Goal: Find specific page/section: Find specific page/section

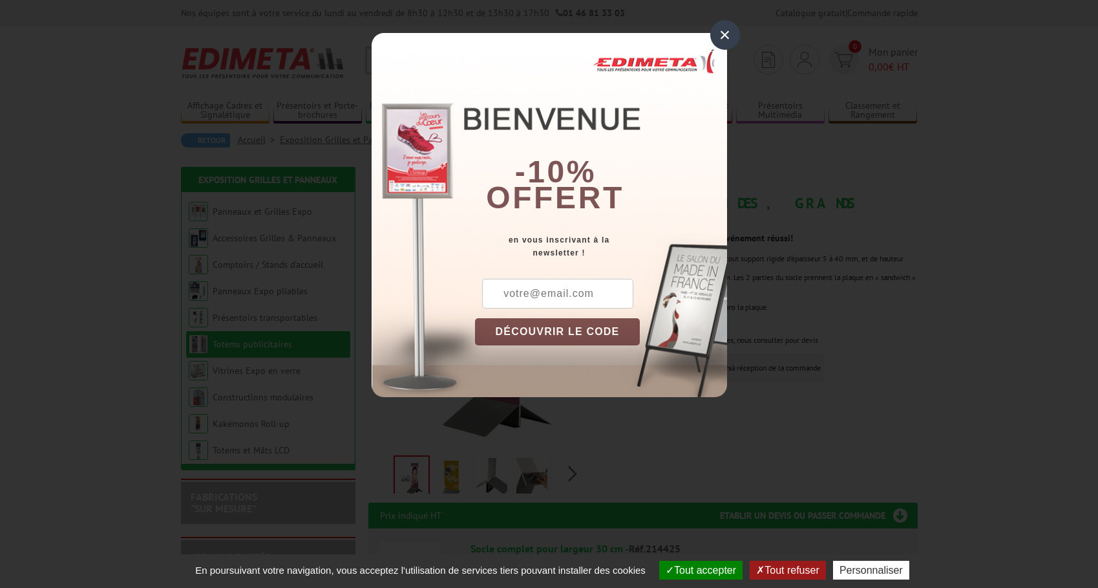
click at [722, 32] on div "×" at bounding box center [725, 35] width 30 height 30
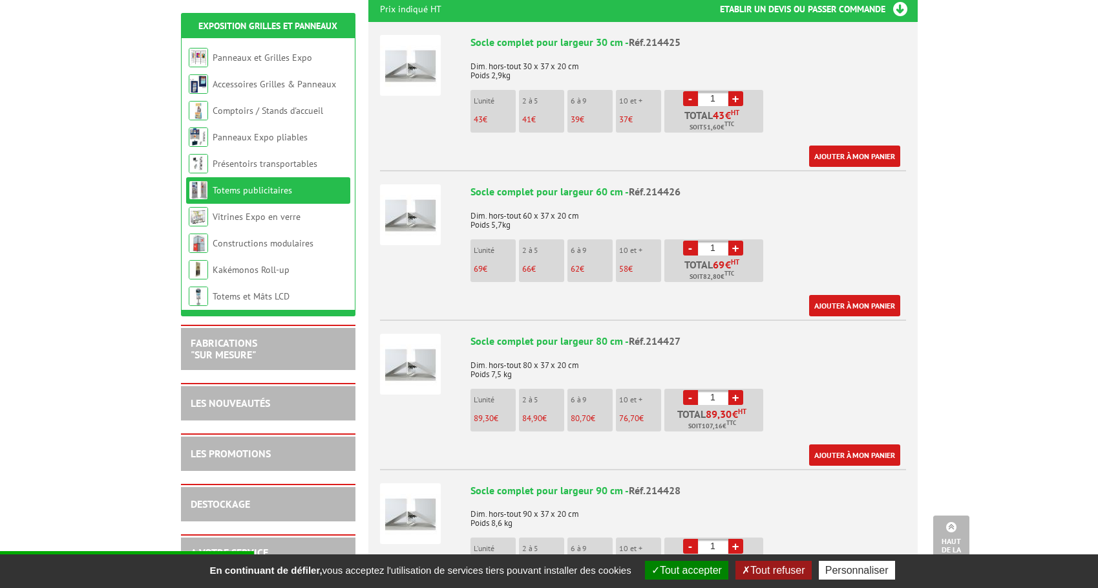
scroll to position [323, 0]
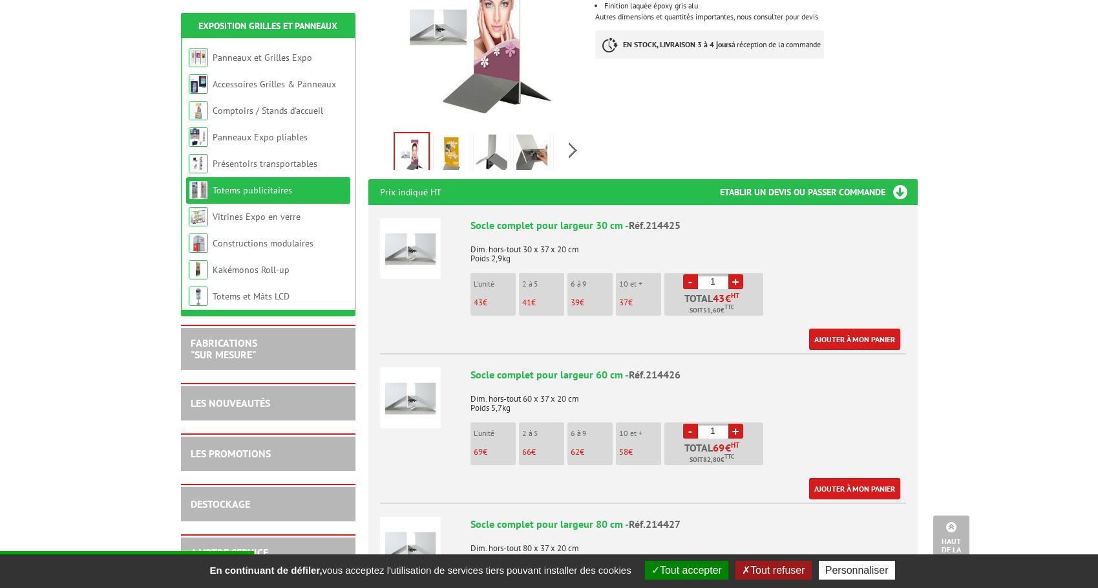
click at [869, 570] on button "Personnaliser" at bounding box center [857, 569] width 76 height 19
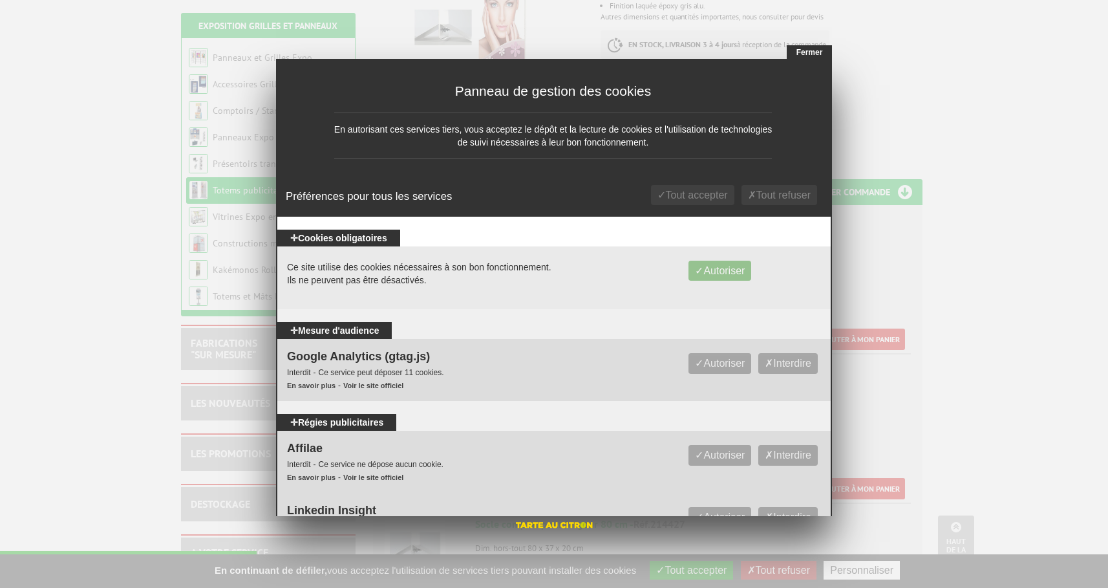
click at [808, 47] on button "Fermer" at bounding box center [809, 52] width 45 height 14
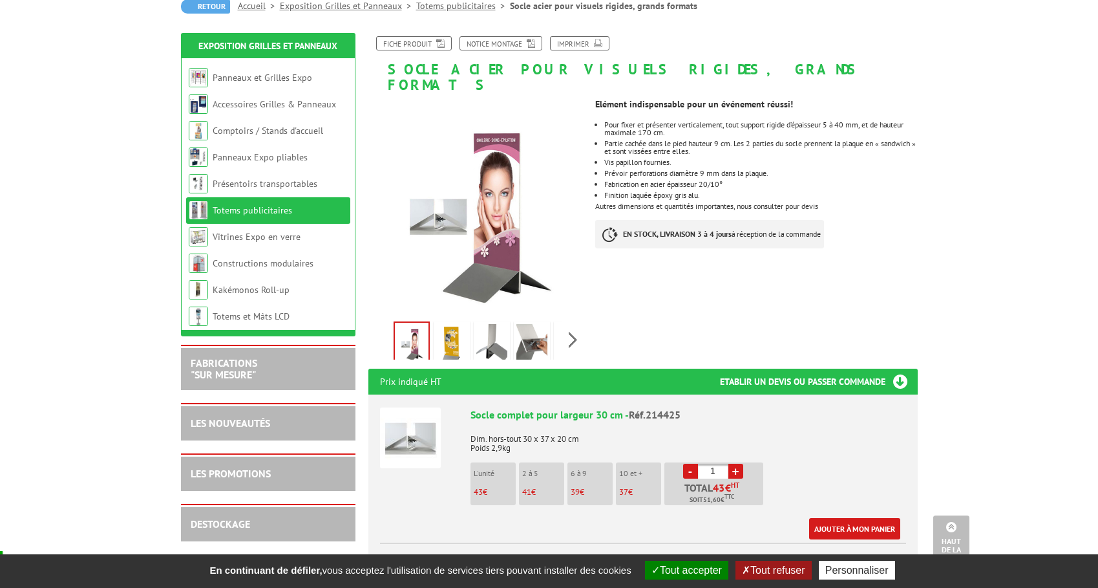
scroll to position [0, 0]
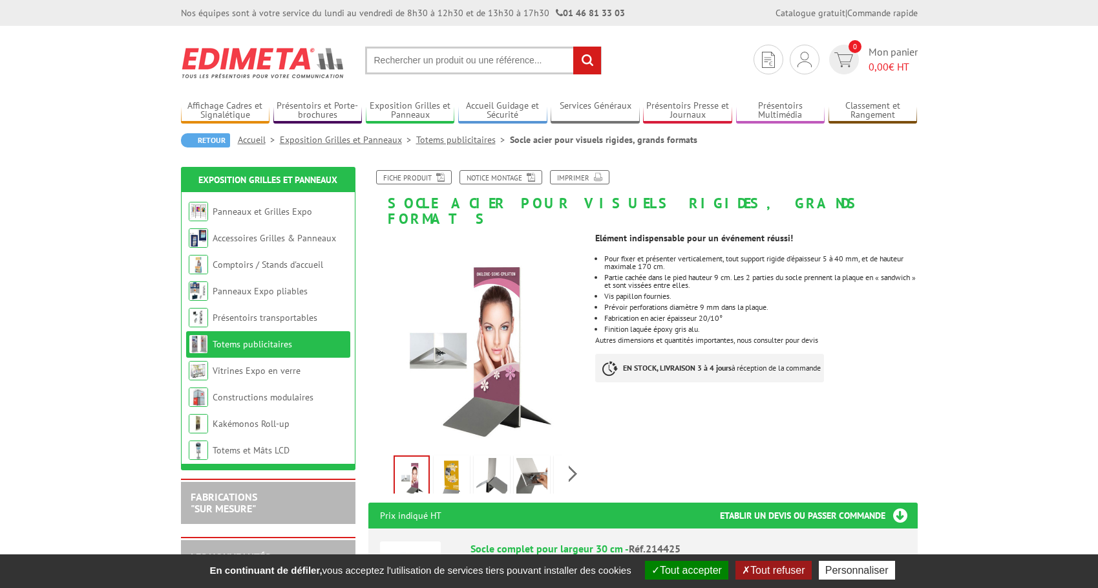
click at [660, 564] on button "Tout accepter" at bounding box center [686, 569] width 83 height 19
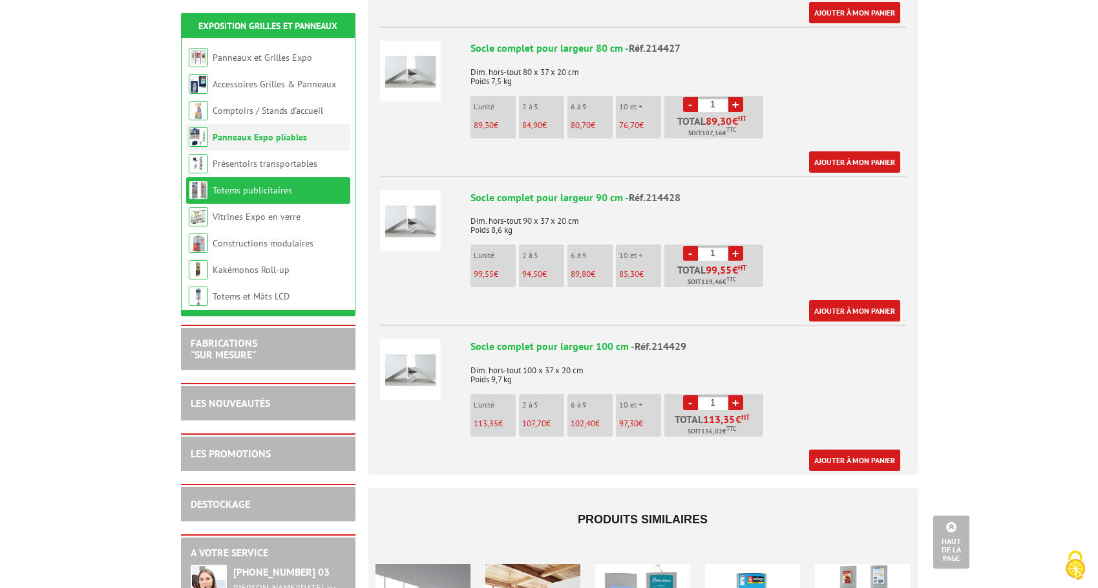
scroll to position [776, 0]
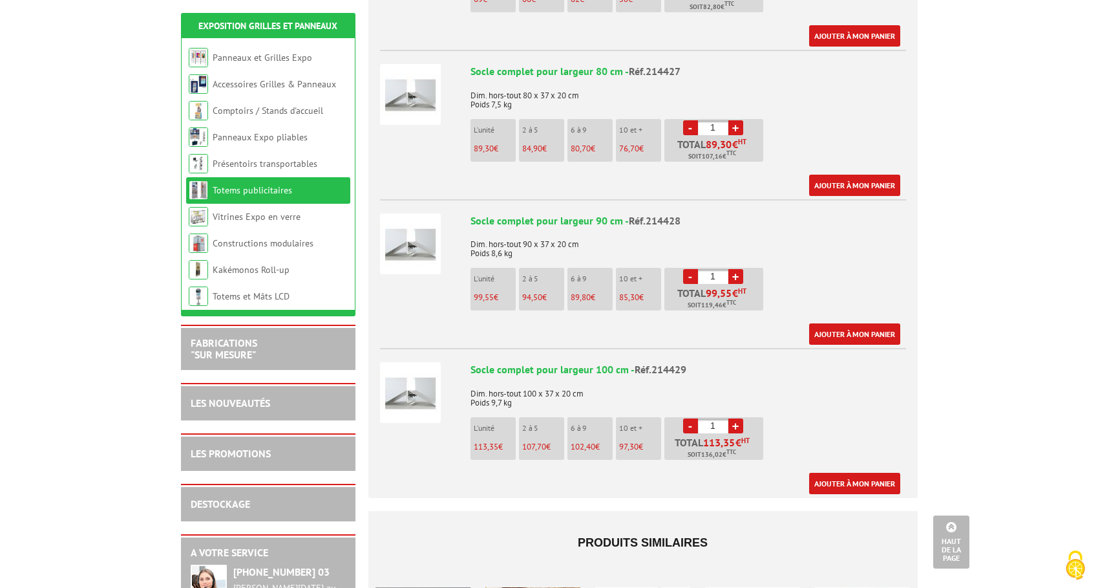
click at [250, 193] on link "Totems publicitaires" at bounding box center [253, 190] width 80 height 12
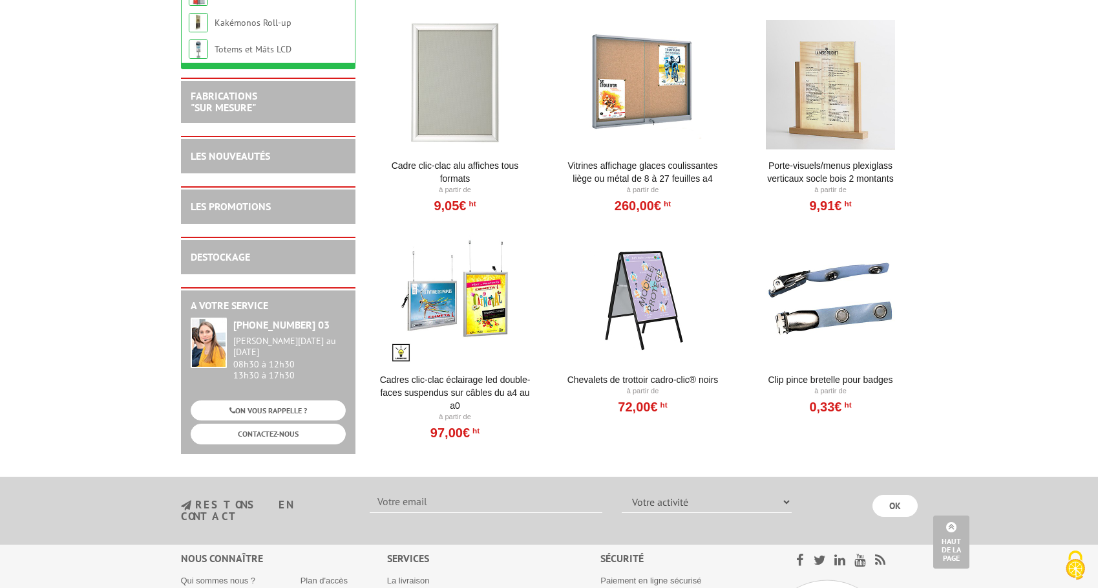
scroll to position [776, 0]
